Goal: Task Accomplishment & Management: Complete application form

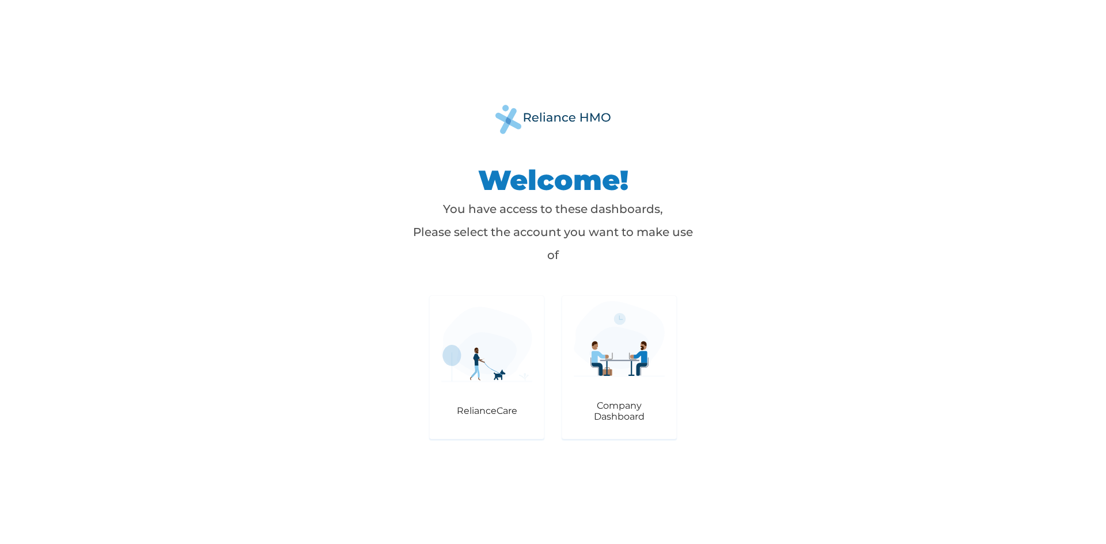
click at [474, 372] on img at bounding box center [486, 344] width 91 height 75
click at [479, 361] on img at bounding box center [486, 344] width 91 height 75
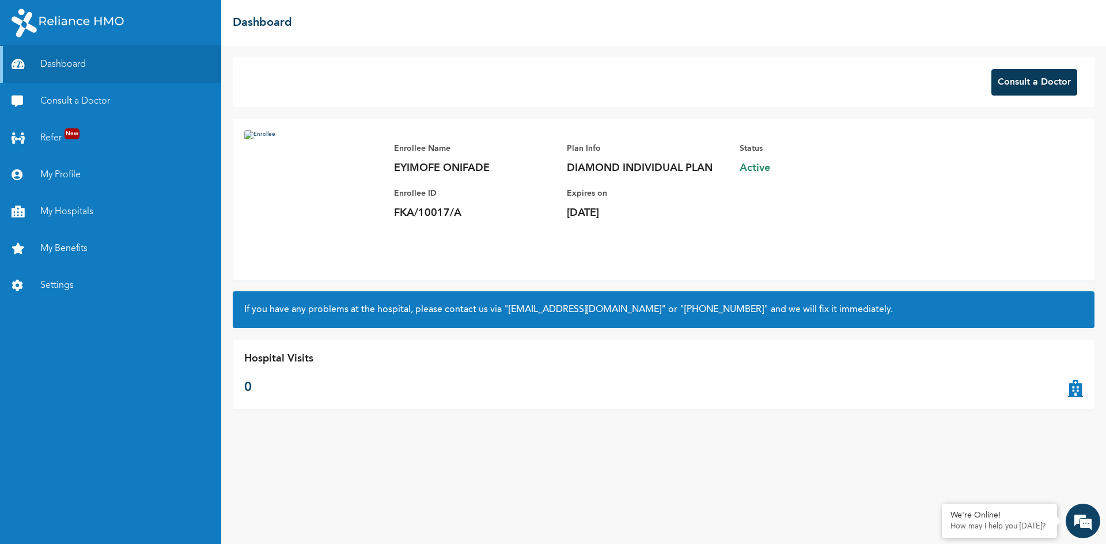
click at [1030, 86] on button "Consult a Doctor" at bounding box center [1034, 82] width 86 height 26
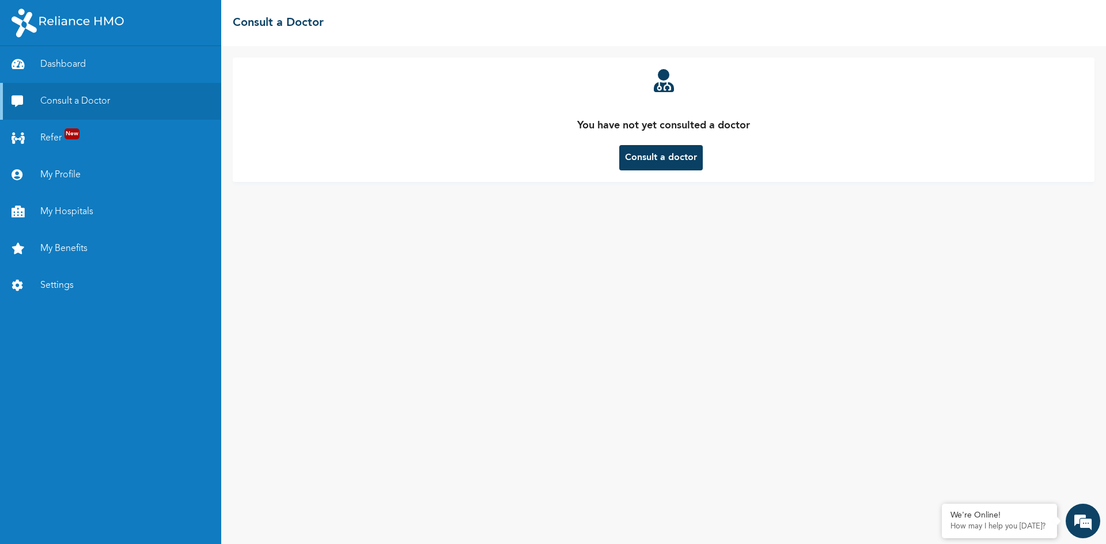
click at [669, 157] on button "Consult a doctor" at bounding box center [661, 157] width 84 height 25
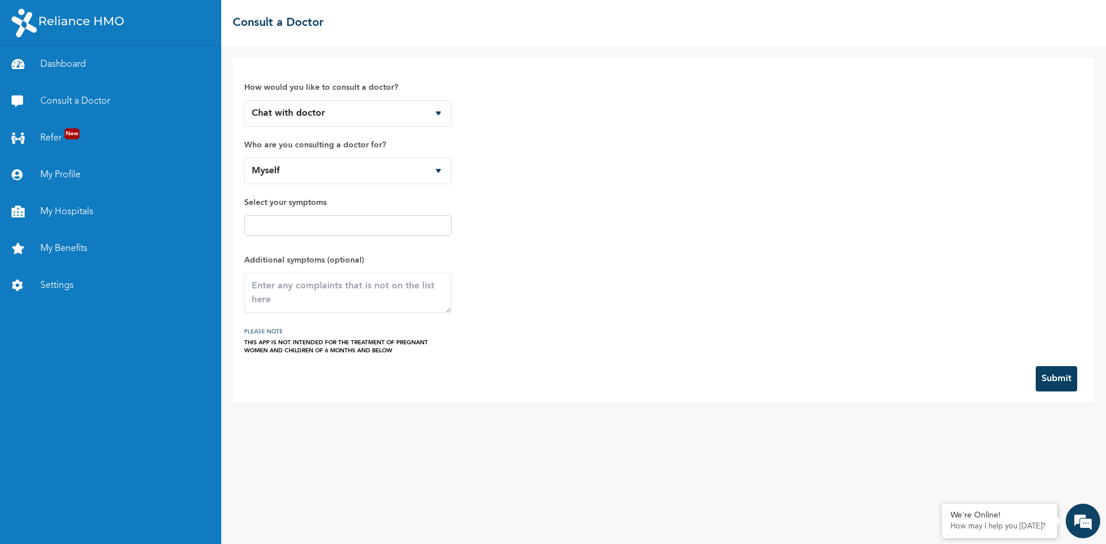
click at [324, 225] on input "text" at bounding box center [348, 226] width 200 height 14
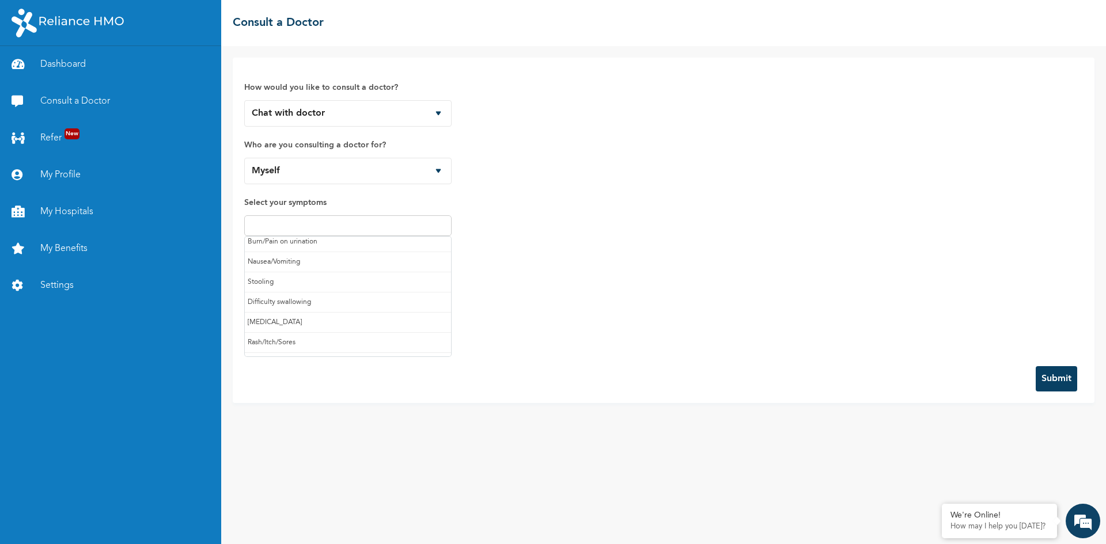
scroll to position [122, 0]
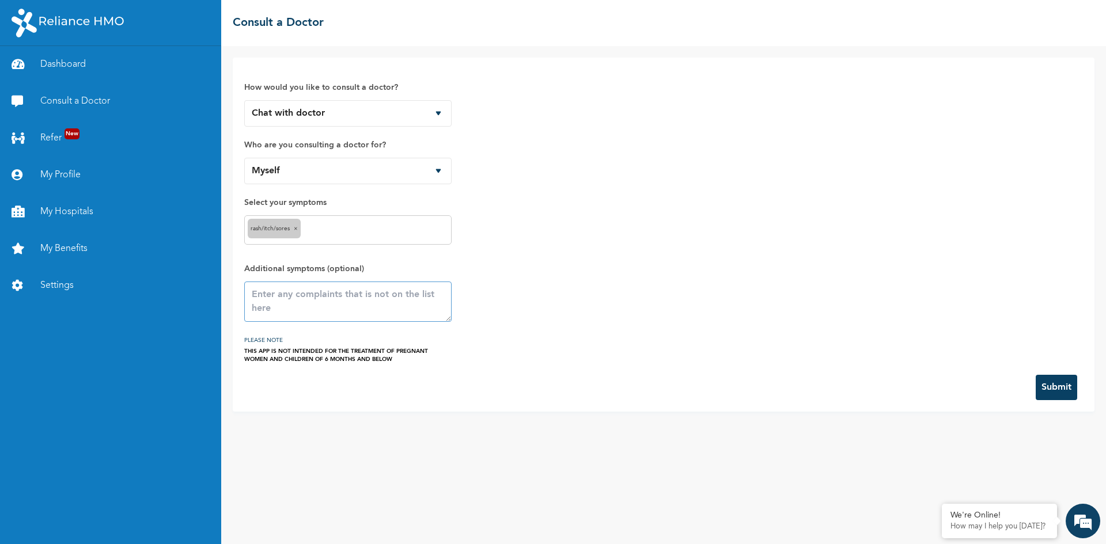
click at [329, 304] on textarea at bounding box center [347, 302] width 207 height 40
click at [393, 316] on textarea "I have been itching all over my body. it has been randomly . but it is getting …" at bounding box center [347, 302] width 207 height 40
click at [385, 305] on textarea "I have been itching all over my body. it has been randomly . but it is getting …" at bounding box center [347, 302] width 207 height 40
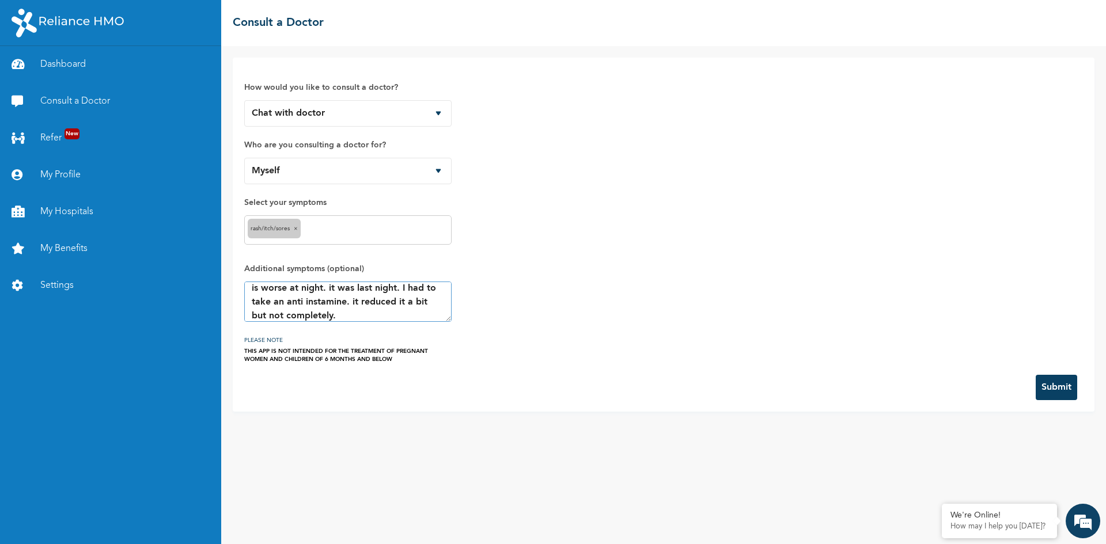
type textarea "I have been itching all over my body. it has been randomly . but it is getting …"
click at [1058, 390] on button "Submit" at bounding box center [1056, 387] width 41 height 25
